Goal: Transaction & Acquisition: Obtain resource

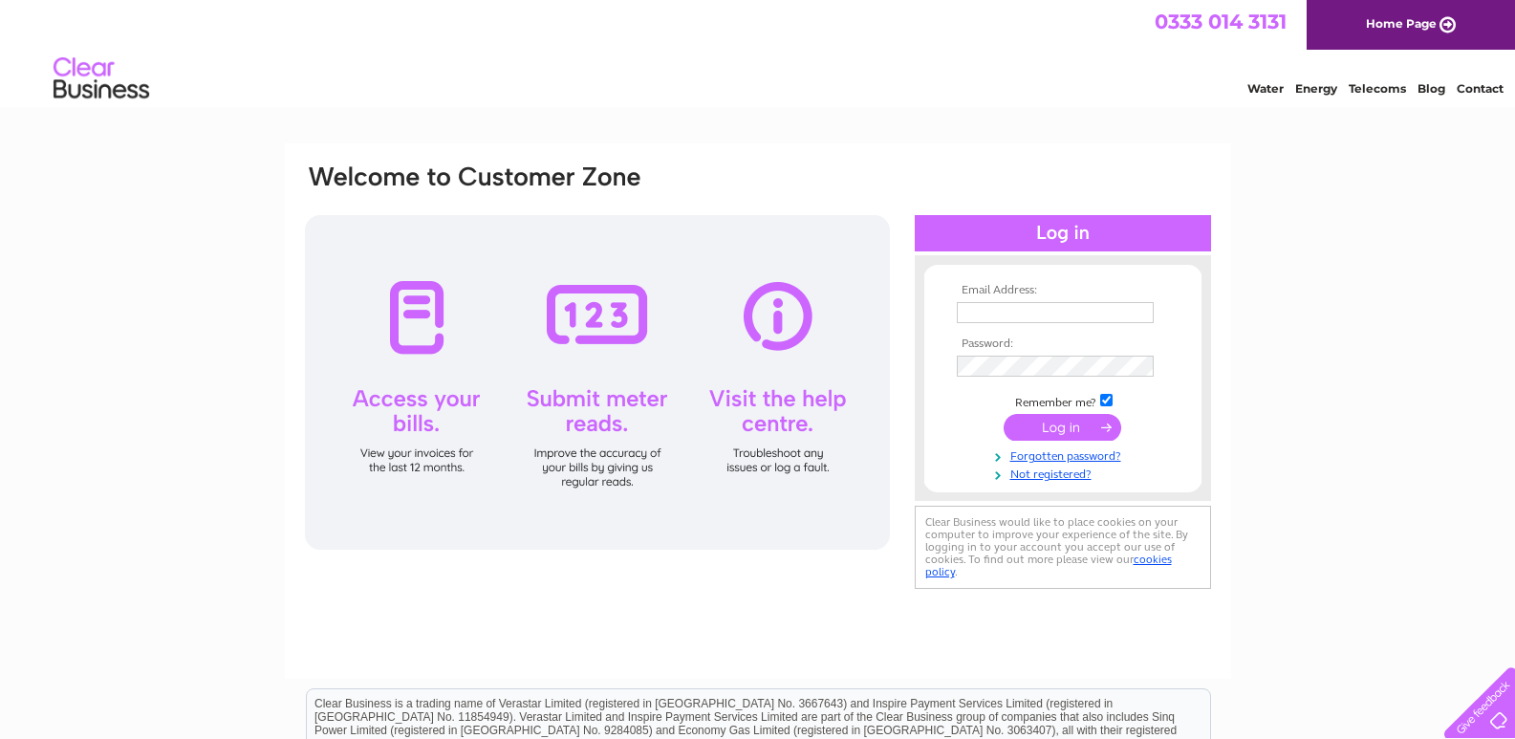
type input "[EMAIL_ADDRESS][DOMAIN_NAME]"
click at [1081, 432] on input "submit" at bounding box center [1063, 427] width 118 height 27
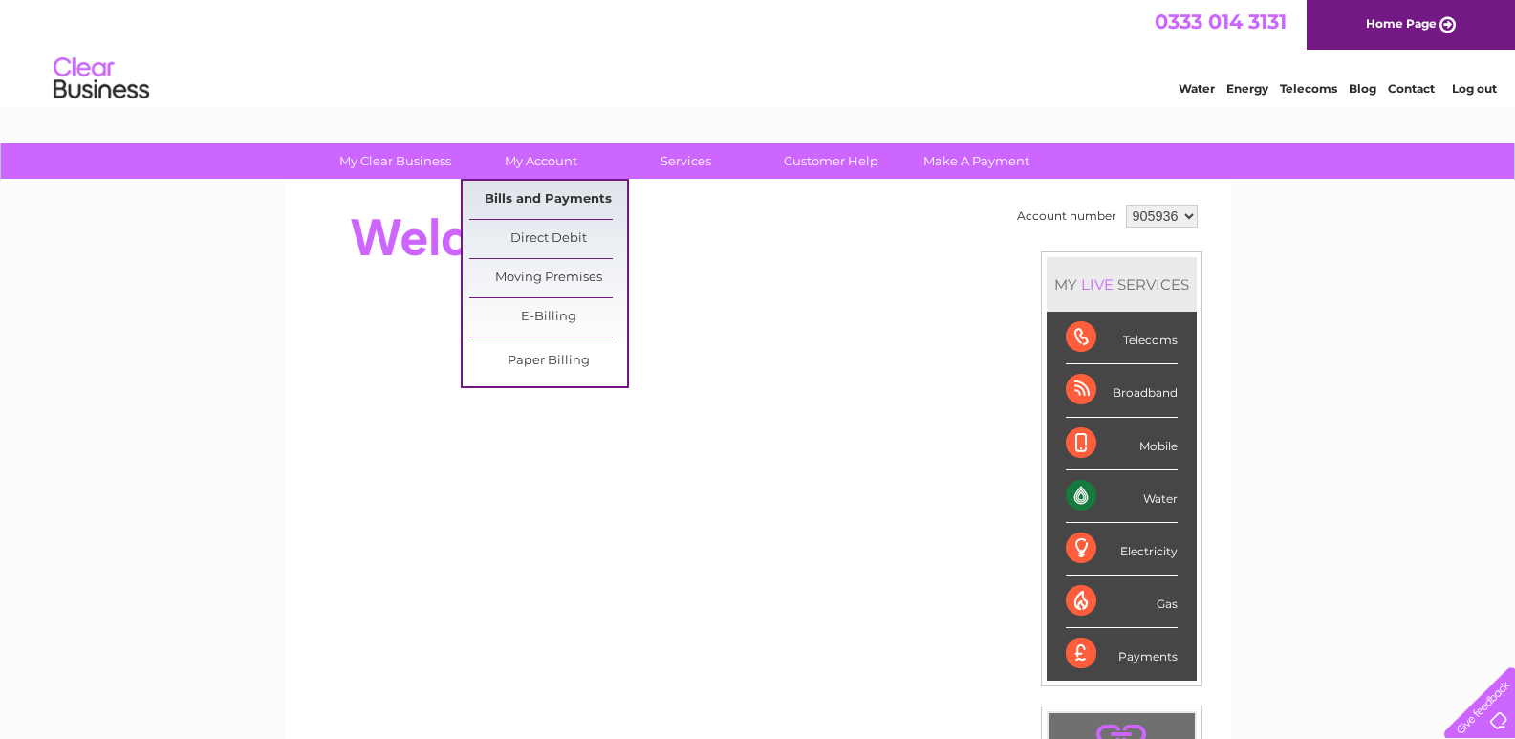
click at [553, 187] on link "Bills and Payments" at bounding box center [548, 200] width 158 height 38
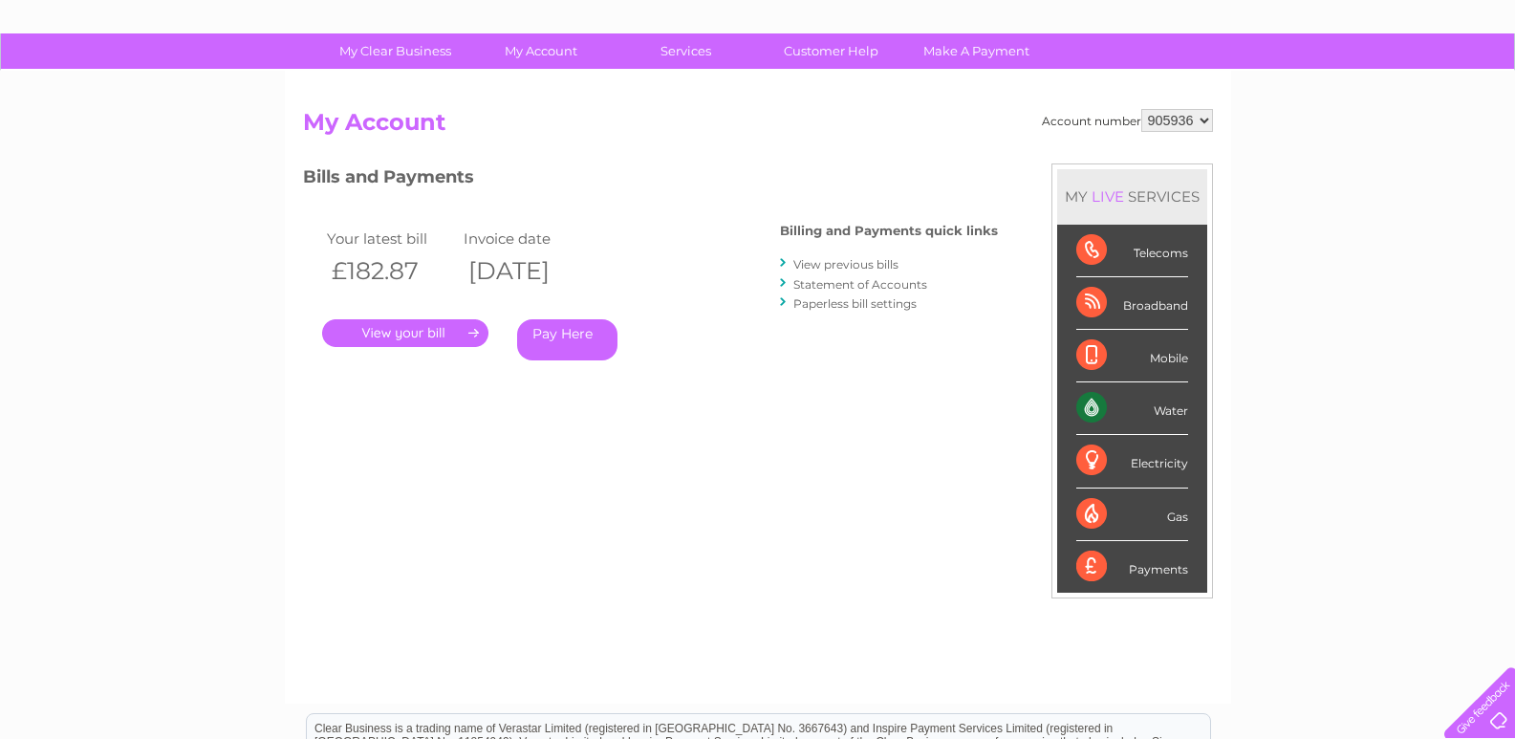
scroll to position [33, 0]
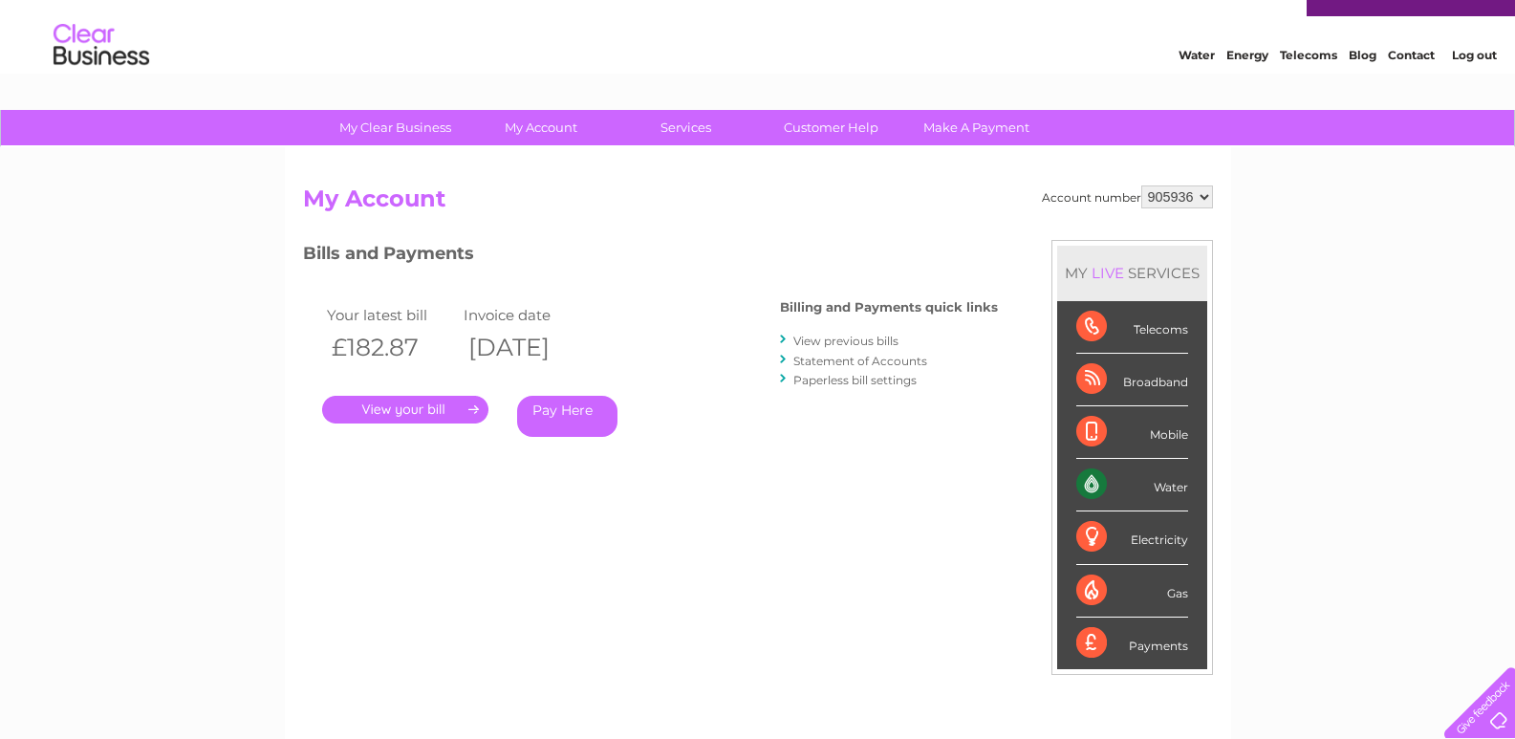
click at [455, 406] on link "." at bounding box center [405, 410] width 166 height 28
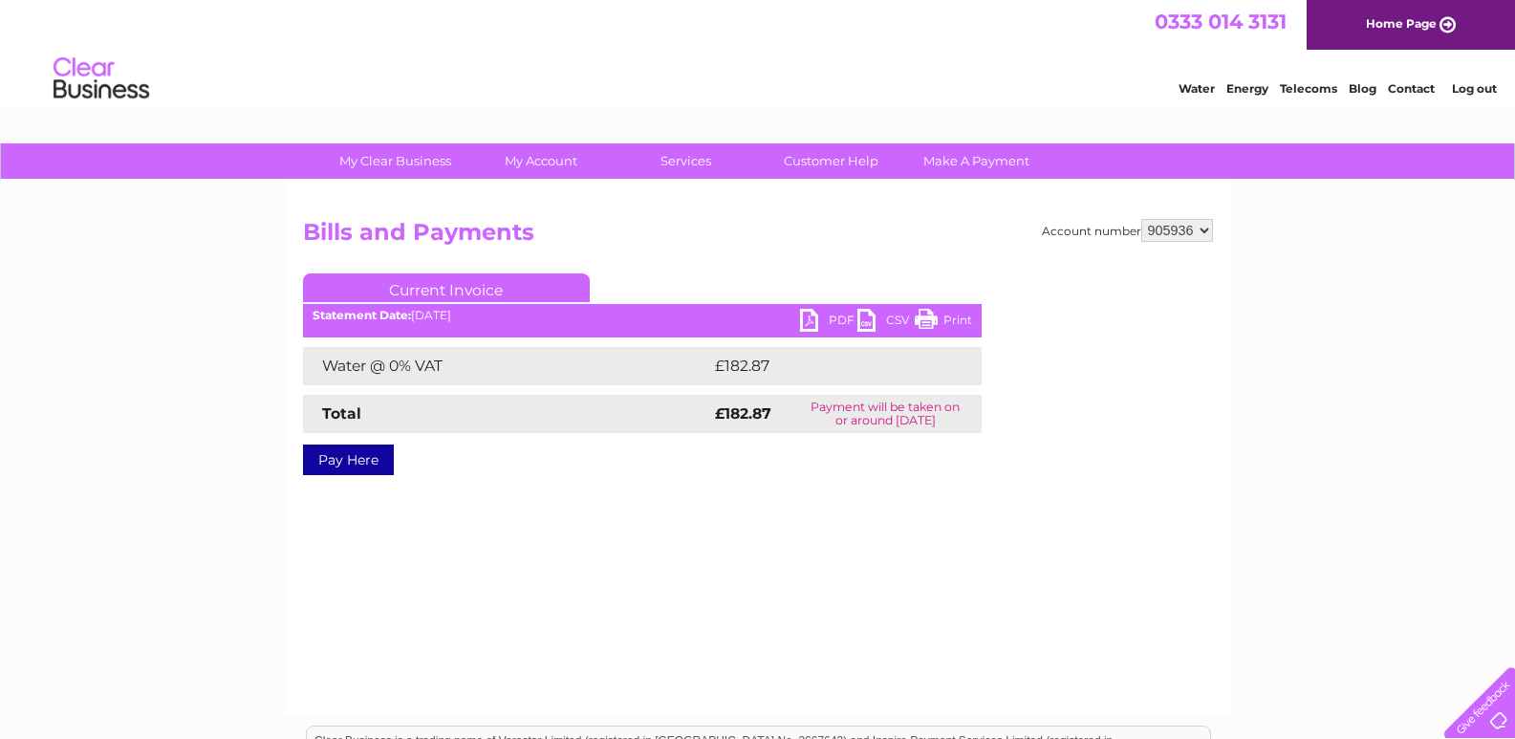
click at [817, 320] on link "PDF" at bounding box center [828, 323] width 57 height 28
click at [1475, 89] on link "Log out" at bounding box center [1474, 88] width 45 height 14
